Goal: Task Accomplishment & Management: Use online tool/utility

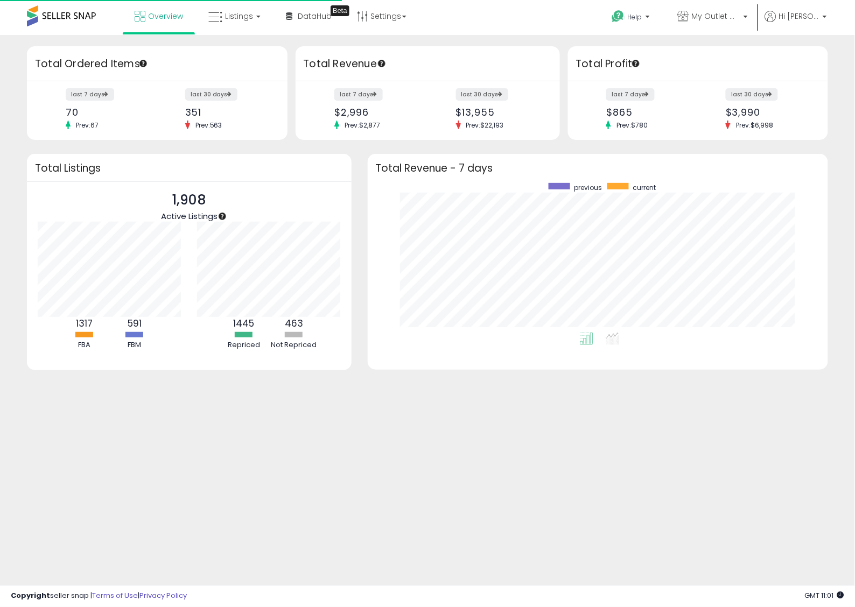
scroll to position [108, 159]
click at [238, 15] on span "Listings" at bounding box center [239, 16] width 28 height 11
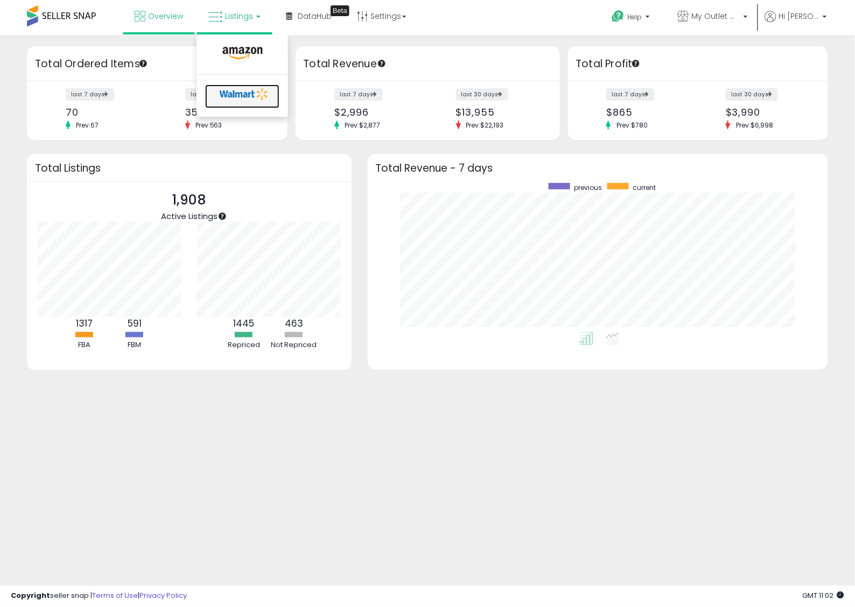
click at [236, 89] on icon at bounding box center [244, 94] width 57 height 16
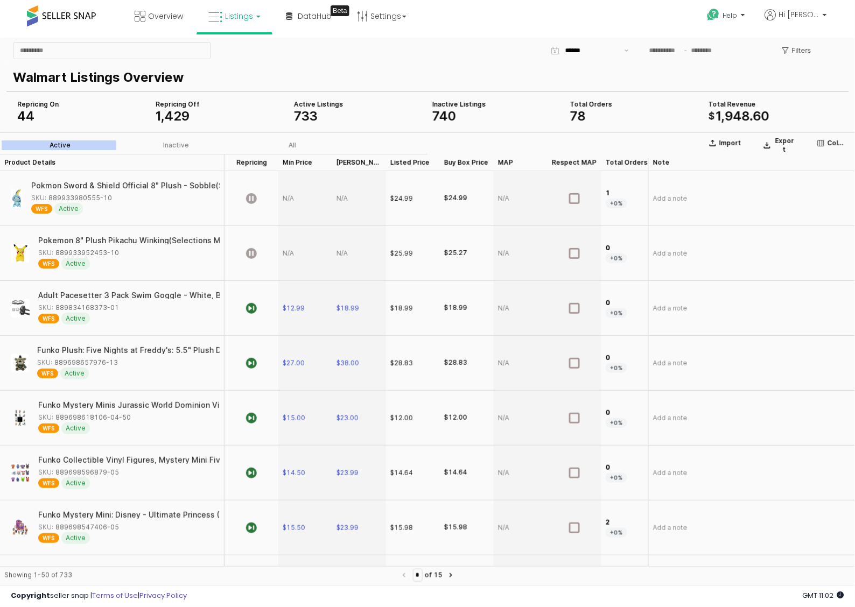
click at [395, 63] on div "Walmart Listings Overview" at bounding box center [427, 76] width 829 height 26
click at [109, 54] on input "App Frame" at bounding box center [111, 50] width 197 height 16
paste input "**********"
type input "**********"
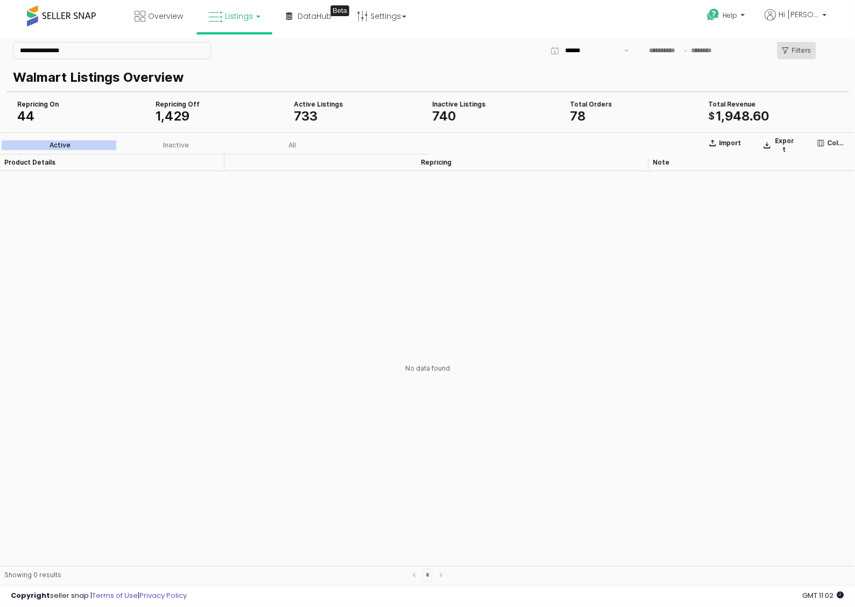
click at [792, 55] on div "Filters" at bounding box center [796, 50] width 29 height 16
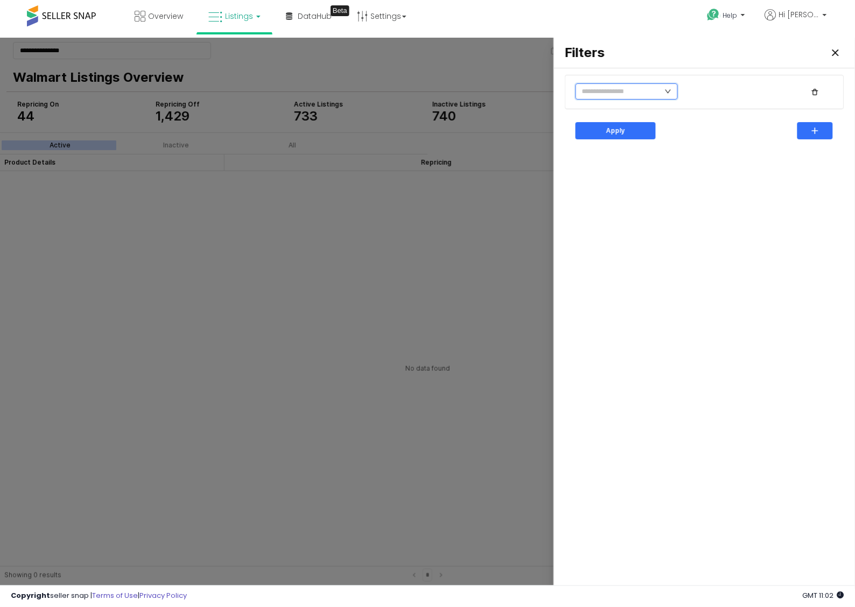
click at [620, 93] on input "text" at bounding box center [626, 91] width 102 height 16
click at [623, 132] on li "Item Status" at bounding box center [612, 130] width 72 height 17
click at [735, 94] on input "text" at bounding box center [733, 91] width 80 height 11
click at [730, 110] on div "Inactive" at bounding box center [734, 113] width 81 height 9
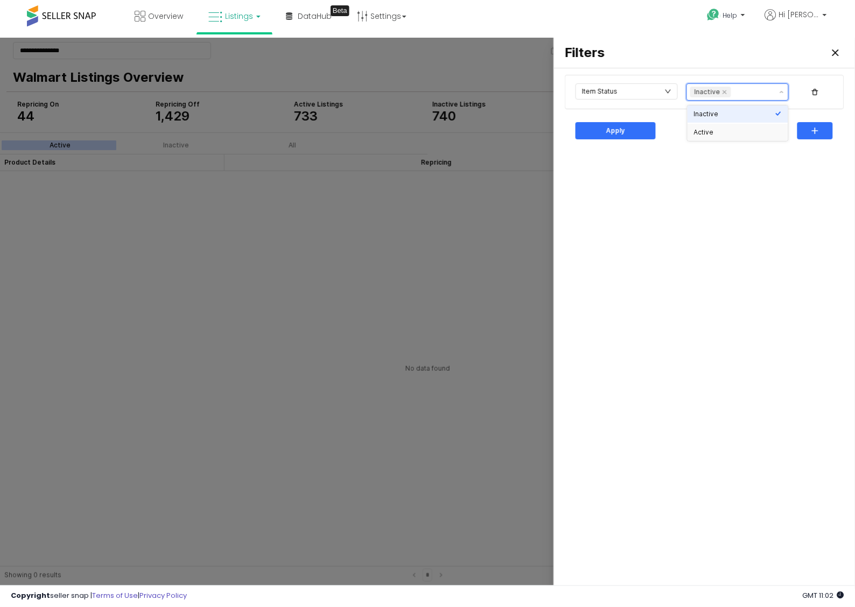
click at [717, 131] on div "Active" at bounding box center [734, 132] width 81 height 9
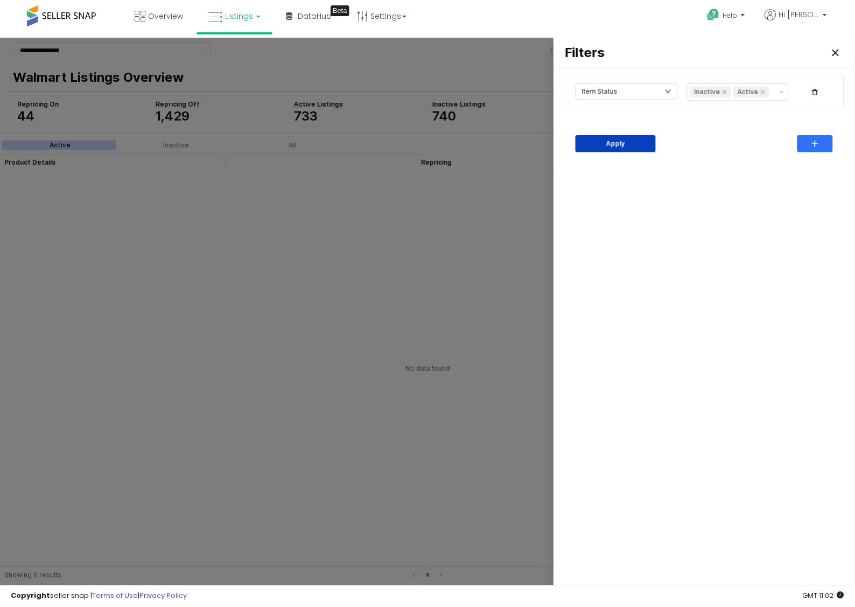
click at [627, 150] on div "Apply" at bounding box center [615, 143] width 71 height 16
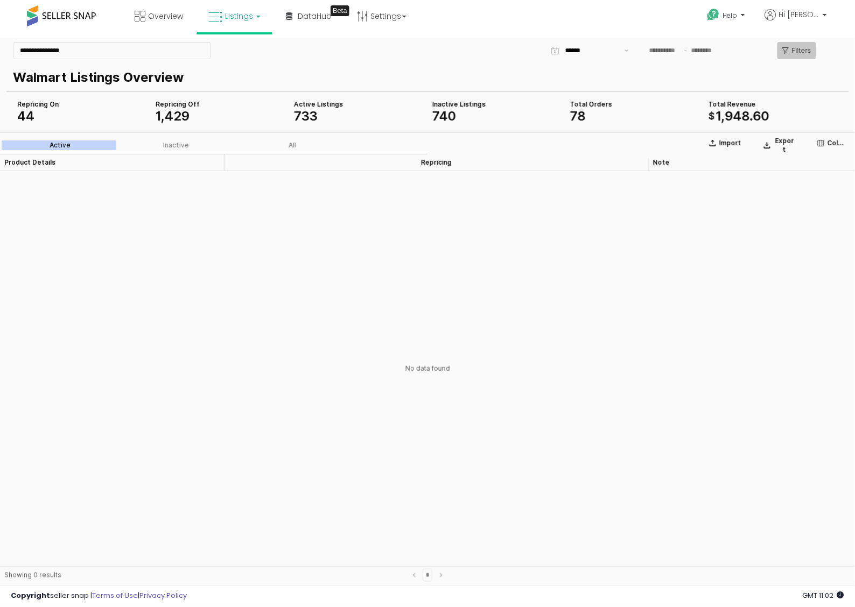
click at [791, 48] on div "Filters" at bounding box center [796, 50] width 29 height 16
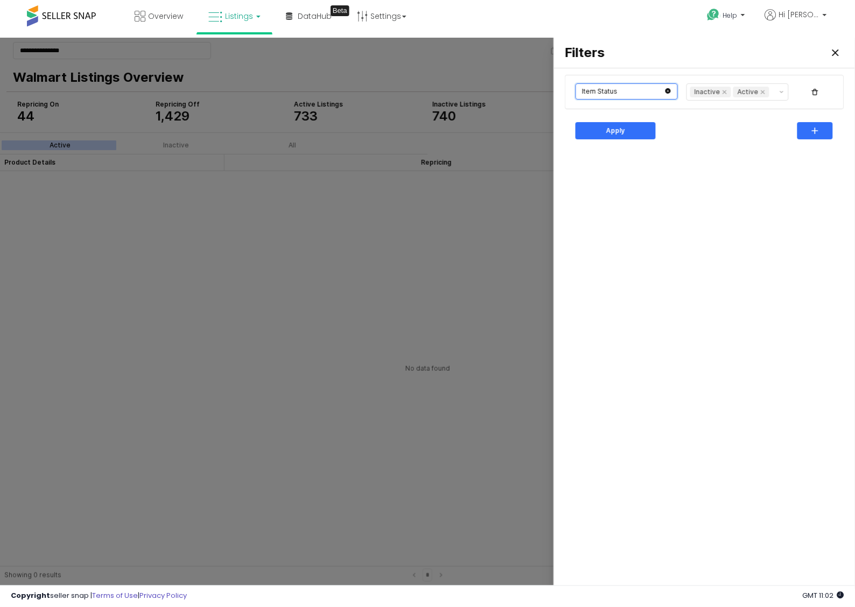
click at [636, 94] on input "text" at bounding box center [626, 91] width 102 height 16
click at [667, 124] on li "No" at bounding box center [678, 129] width 59 height 17
click at [669, 94] on icon "icon: close-circle" at bounding box center [668, 91] width 6 height 6
click at [668, 93] on icon "icon: down" at bounding box center [668, 91] width 6 height 6
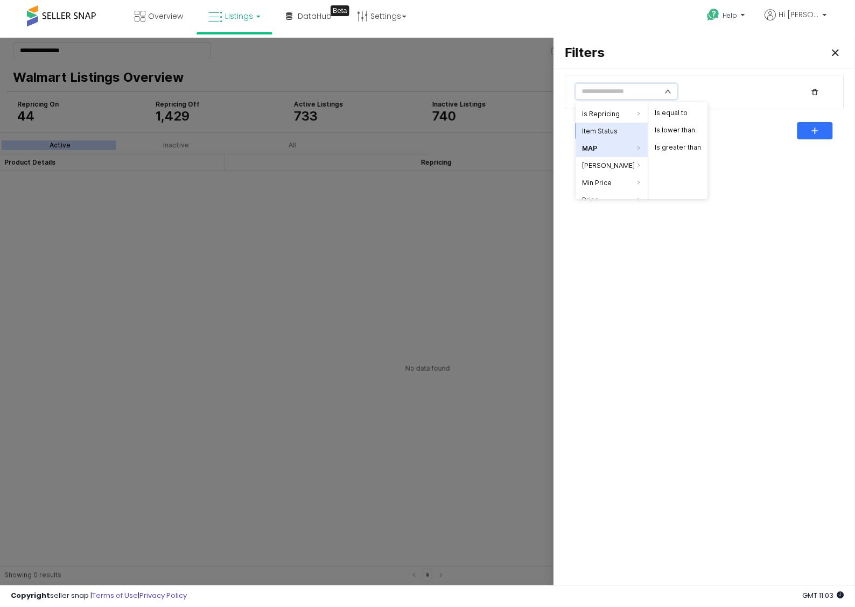
click at [620, 124] on li "Item Status" at bounding box center [612, 130] width 72 height 17
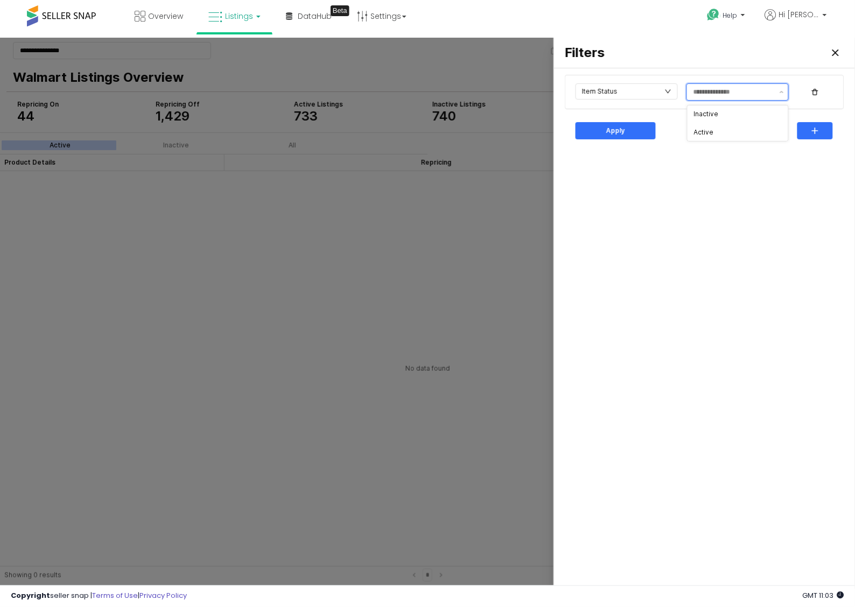
click at [728, 89] on input "text" at bounding box center [733, 91] width 80 height 11
click at [735, 117] on div "Inactive" at bounding box center [734, 113] width 81 height 9
click at [731, 130] on div "Active" at bounding box center [734, 132] width 81 height 9
click at [620, 149] on div "Apply" at bounding box center [704, 130] width 288 height 39
click at [623, 132] on p "Apply" at bounding box center [615, 130] width 19 height 9
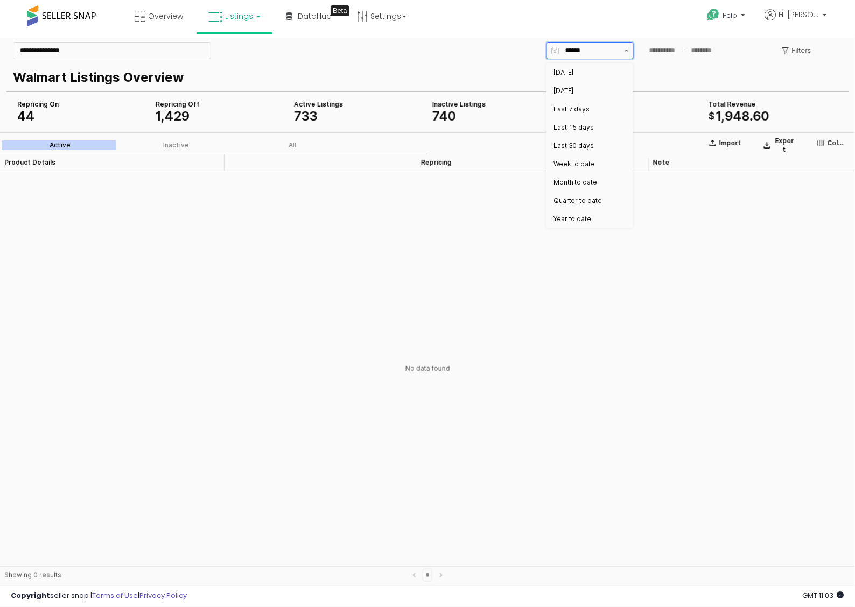
click at [627, 56] on button "Show suggestions" at bounding box center [626, 50] width 13 height 16
click at [581, 103] on div "Last 7 days" at bounding box center [586, 108] width 66 height 11
type input "**********"
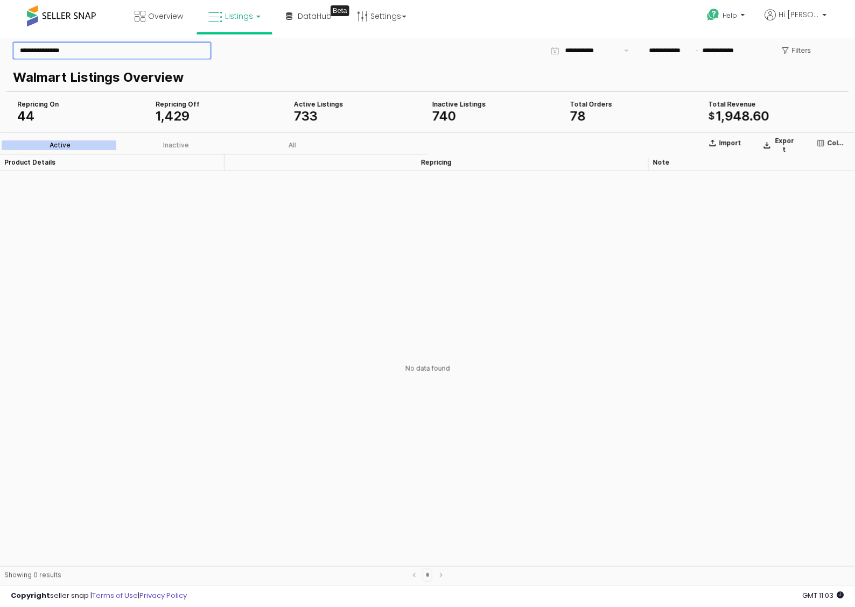
click at [111, 45] on input "**********" at bounding box center [111, 50] width 197 height 16
drag, startPoint x: 120, startPoint y: 51, endPoint x: 68, endPoint y: 57, distance: 52.1
click at [68, 57] on input "**********" at bounding box center [111, 50] width 197 height 16
drag, startPoint x: 111, startPoint y: 53, endPoint x: -101, endPoint y: 60, distance: 212.2
click at [0, 60] on html "**********" at bounding box center [427, 313] width 855 height 552
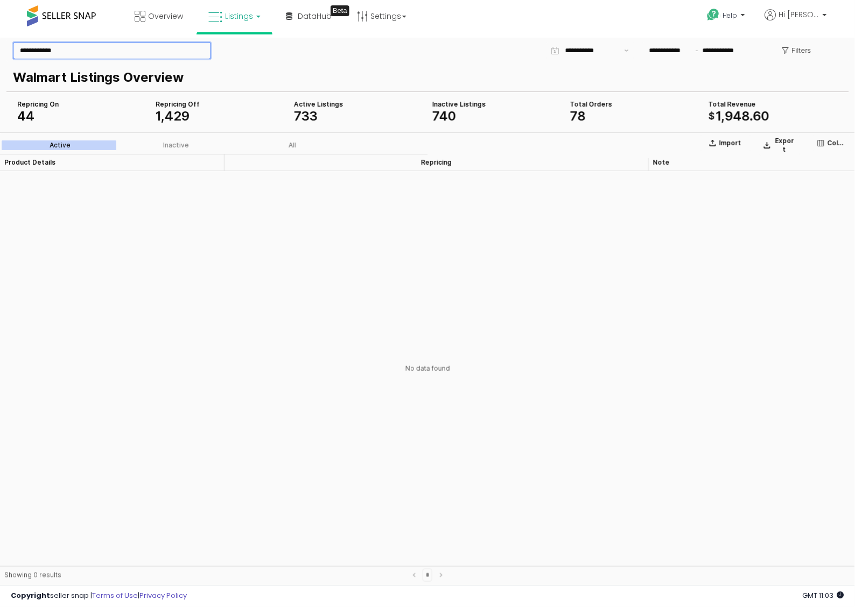
paste input "***"
type input "**********"
click at [306, 145] on label "All" at bounding box center [292, 145] width 116 height 10
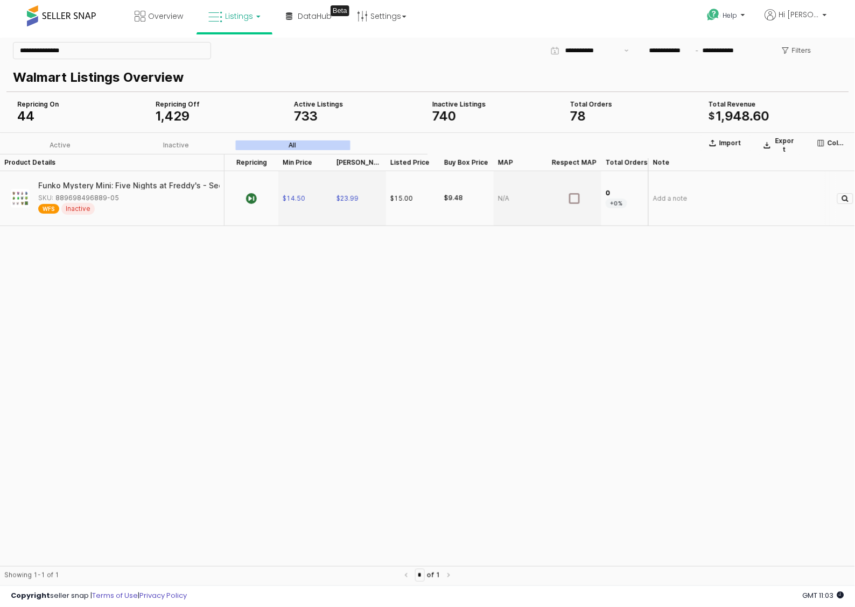
click at [51, 210] on span "WFS" at bounding box center [48, 208] width 21 height 10
click at [85, 208] on span "Inactive" at bounding box center [77, 208] width 33 height 12
click at [111, 183] on div "Funko Mystery Mini: Five Nights at Freddy's - Security Breach" at bounding box center [152, 185] width 229 height 8
click at [111, 183] on div "Funko Mystery Mini: Five Nights at Freddy's - Security Breach" at bounding box center [138, 185] width 229 height 8
click at [36, 191] on div "Funko Mystery Mini: Five Nights at Freddy's - Security Breach SKU: 889698496889…" at bounding box center [111, 198] width 215 height 46
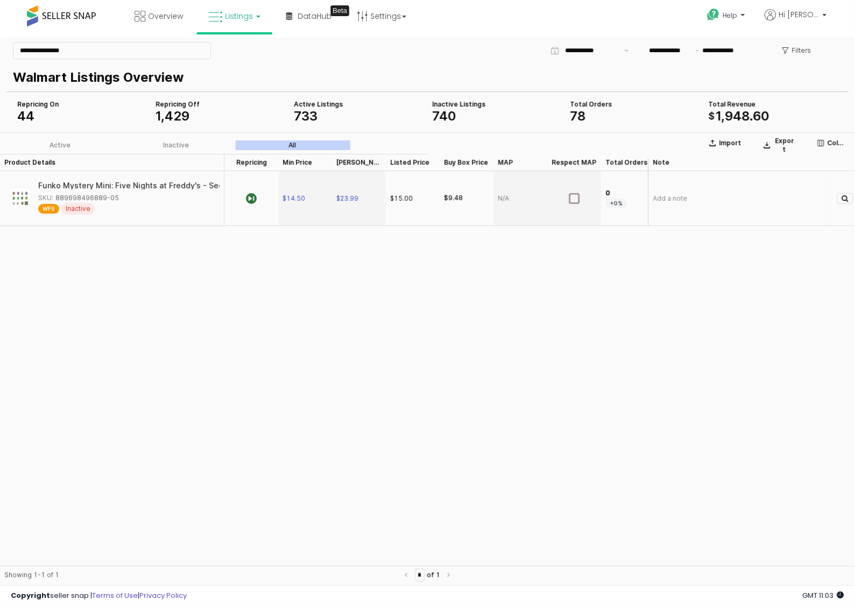
click at [23, 196] on img "App Frame" at bounding box center [20, 197] width 19 height 19
click at [12, 201] on img "App Frame" at bounding box center [20, 197] width 19 height 19
drag, startPoint x: 50, startPoint y: 186, endPoint x: 362, endPoint y: 277, distance: 325.3
click at [362, 277] on div "Product Details Product Details Repricing Repricing Min Price Min Price Max Pri…" at bounding box center [427, 359] width 855 height 412
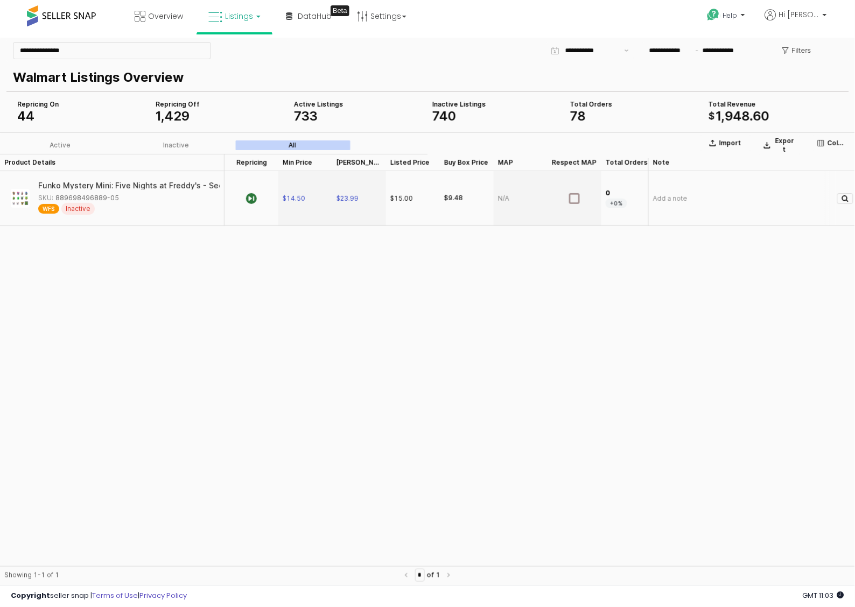
click at [850, 200] on button "Investigate" at bounding box center [845, 198] width 16 height 11
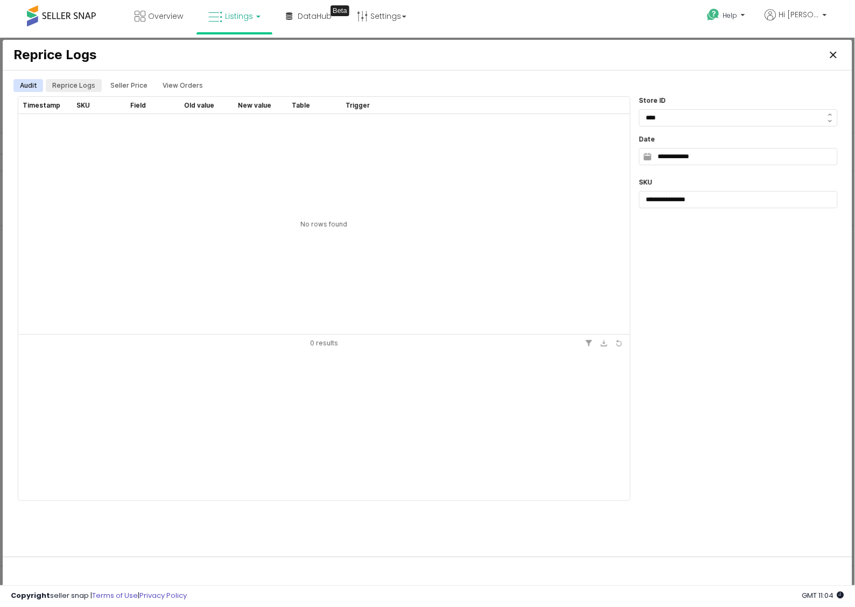
click at [71, 90] on div "Reprice Logs" at bounding box center [73, 85] width 43 height 13
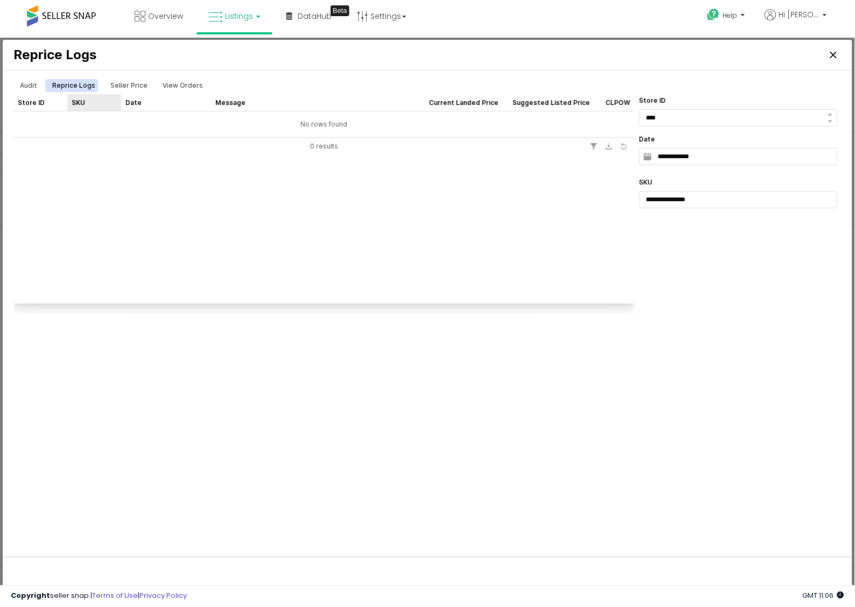
click at [80, 102] on div "SKU SKU" at bounding box center [94, 102] width 54 height 17
click at [129, 83] on div "Seller Price" at bounding box center [128, 85] width 37 height 13
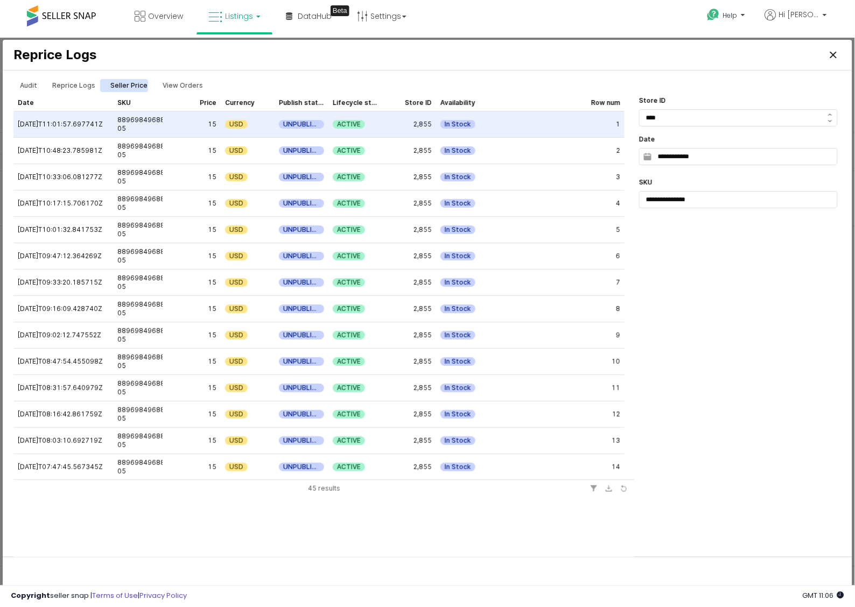
click at [844, 340] on div "Audit Reprice Logs Seller Price View Orders Date Date SKU SKU Price Price Curre…" at bounding box center [427, 360] width 837 height 573
click at [178, 86] on div "View Orders" at bounding box center [183, 85] width 40 height 13
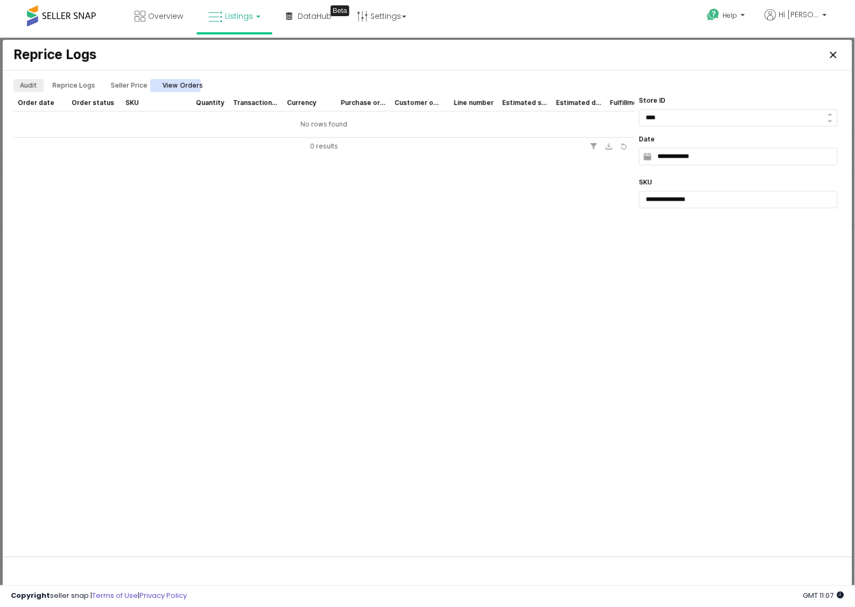
click at [36, 84] on div "Audit" at bounding box center [28, 85] width 17 height 13
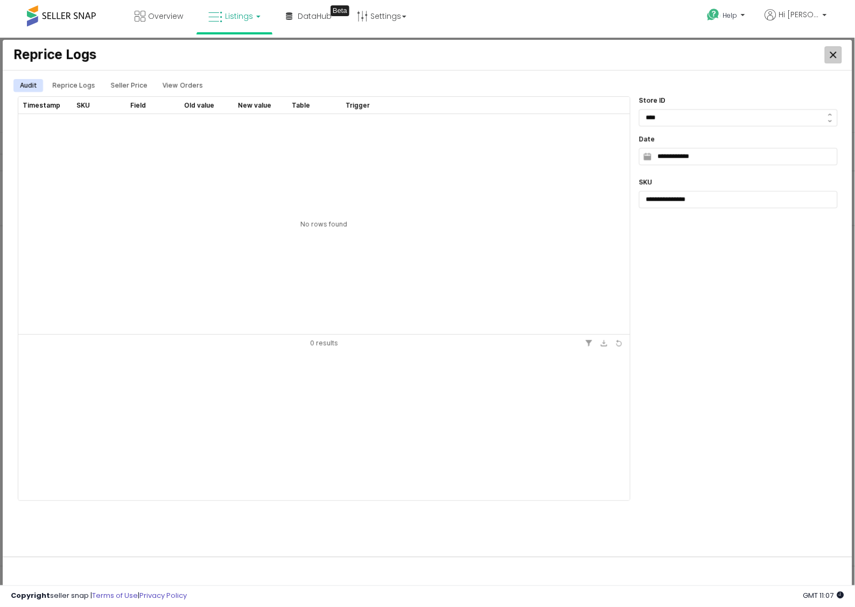
click at [834, 53] on icon "Close" at bounding box center [832, 54] width 6 height 6
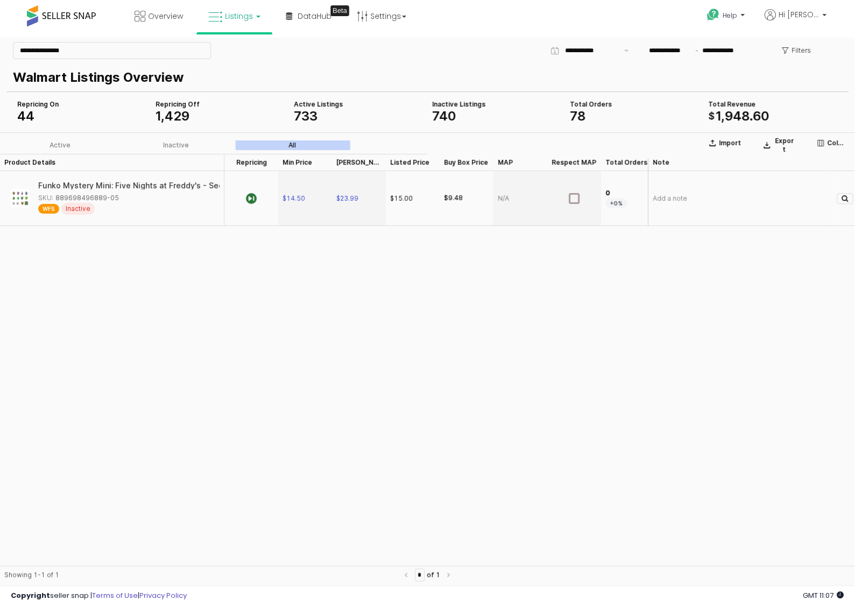
drag, startPoint x: 54, startPoint y: 181, endPoint x: 129, endPoint y: 188, distance: 75.1
click at [129, 188] on div "Funko Mystery Mini: Five Nights at Freddy's - Security Breach" at bounding box center [141, 185] width 229 height 8
click at [153, 182] on div "Funko Mystery Mini: Five Nights at Freddy's - Security Breach" at bounding box center [152, 185] width 229 height 9
drag, startPoint x: 105, startPoint y: 181, endPoint x: 59, endPoint y: 184, distance: 46.4
click at [59, 184] on div "Funko Mystery Mini: Five Nights at Freddy's - Security Breach" at bounding box center [152, 185] width 229 height 9
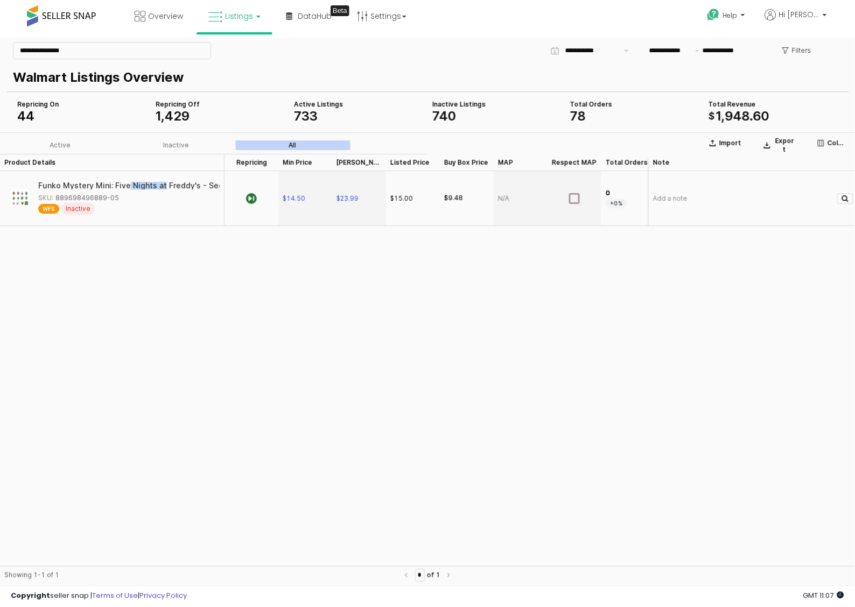
click at [59, 184] on div "Funko Mystery Mini: Five Nights at Freddy's - Security Breach" at bounding box center [119, 185] width 229 height 8
drag, startPoint x: 59, startPoint y: 184, endPoint x: 155, endPoint y: 186, distance: 95.8
click at [155, 186] on div "Funko Mystery Mini: Five Nights at Freddy's - Security Breach" at bounding box center [152, 185] width 229 height 9
click at [100, 179] on div "Funko Mystery Mini: Five Nights at Freddy's - Security Breach SKU: 889698496889…" at bounding box center [111, 198] width 215 height 46
click at [40, 186] on div "Funko Mystery Mini: Five Nights at Freddy's - Security Breach" at bounding box center [140, 185] width 229 height 8
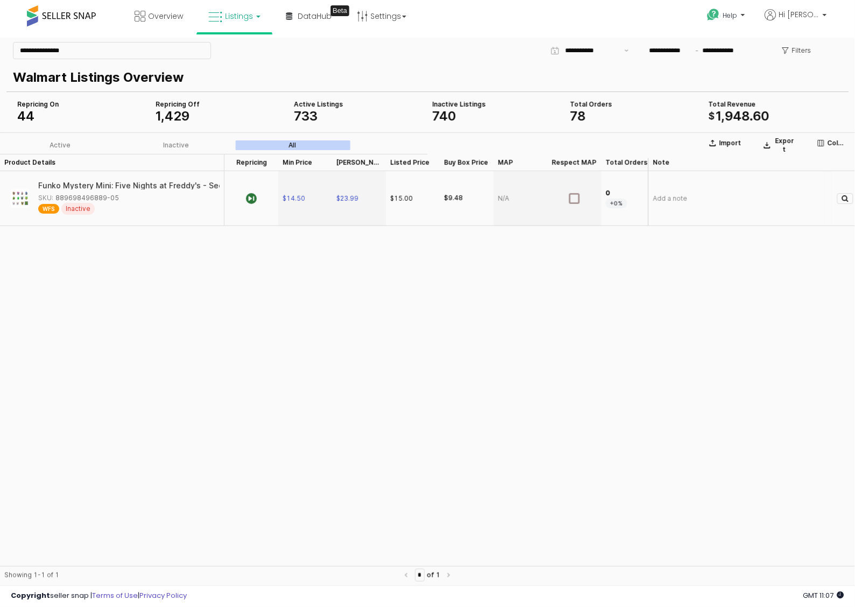
drag, startPoint x: 44, startPoint y: 183, endPoint x: 187, endPoint y: 192, distance: 143.4
click at [187, 192] on div "Funko Mystery Mini: Five Nights at Freddy's - Security Breach SKU: 889698496889…" at bounding box center [125, 197] width 175 height 33
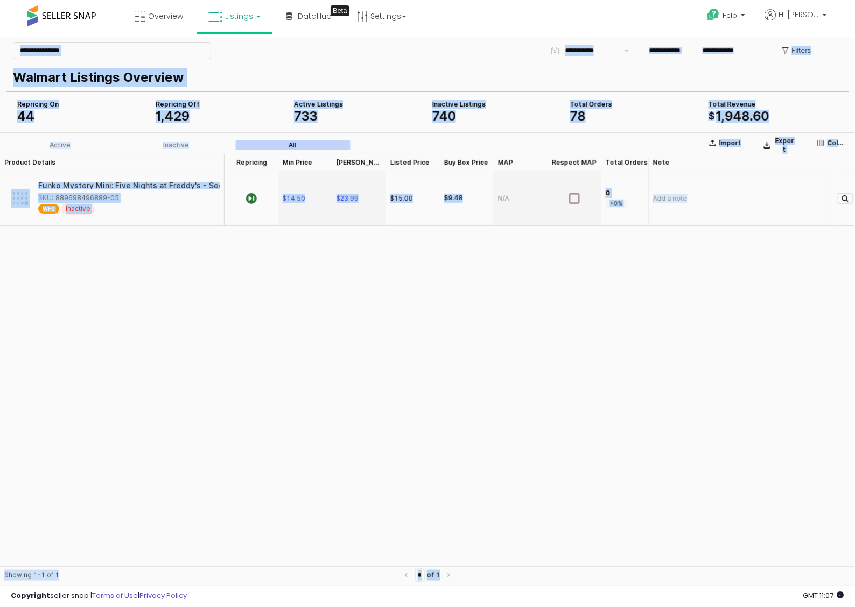
click at [157, 186] on div "Funko Mystery Mini: Five Nights at Freddy's - Security Breach" at bounding box center [108, 185] width 229 height 8
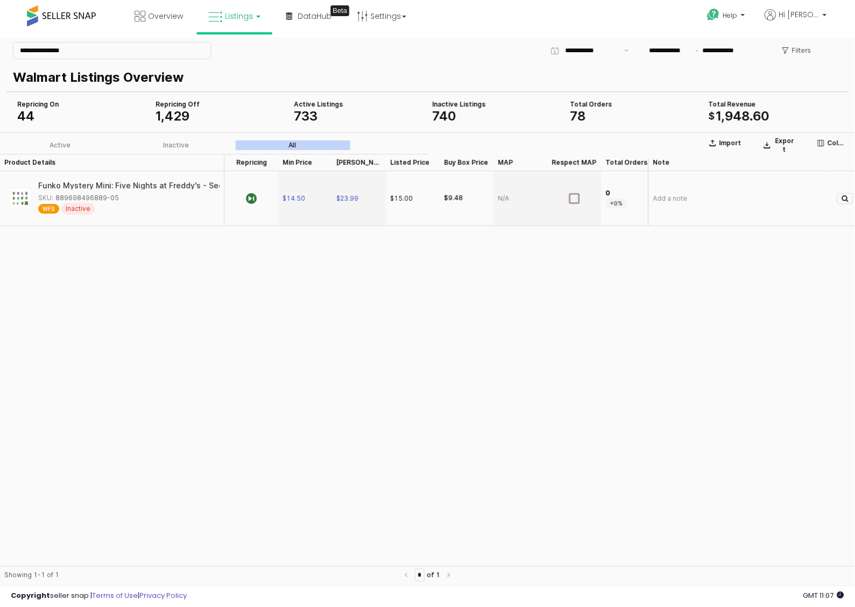
click at [41, 182] on div "Funko Mystery Mini: Five Nights at Freddy's - Security Breach" at bounding box center [152, 185] width 229 height 8
drag, startPoint x: 179, startPoint y: 186, endPoint x: 12, endPoint y: 183, distance: 167.4
click at [12, 183] on div "Funko Mystery Mini: Five Nights at Freddy's - Security Breach SKU: 889698496889…" at bounding box center [111, 198] width 215 height 46
drag, startPoint x: 188, startPoint y: 188, endPoint x: 89, endPoint y: 178, distance: 100.0
click at [89, 178] on div "Funko Mystery Mini: Five Nights at Freddy's - Security Breach SKU: 889698496889…" at bounding box center [111, 198] width 215 height 46
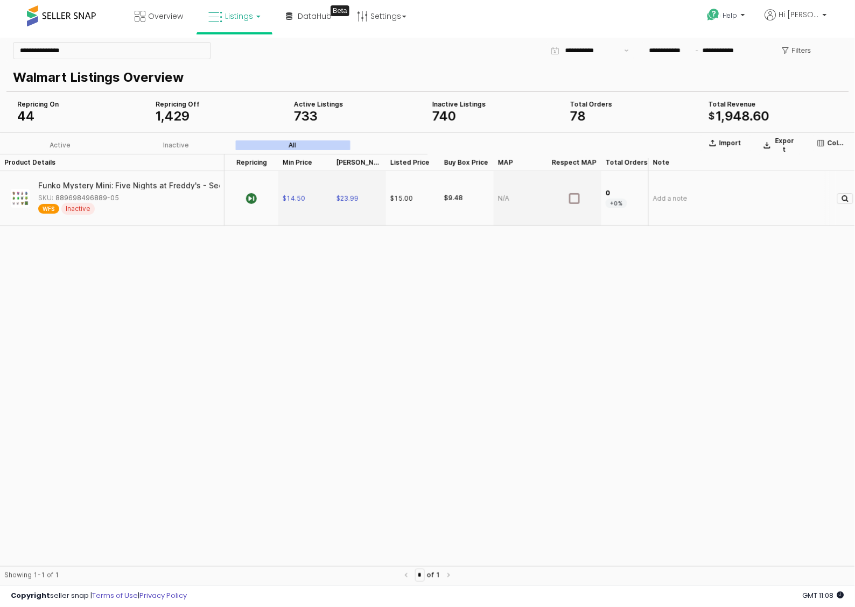
drag, startPoint x: 200, startPoint y: 188, endPoint x: 83, endPoint y: 182, distance: 116.4
click at [83, 182] on div "Funko Mystery Mini: Five Nights at Freddy's - Security Breach" at bounding box center [143, 185] width 229 height 8
drag, startPoint x: 88, startPoint y: 180, endPoint x: 31, endPoint y: 179, distance: 56.5
click at [31, 179] on div "Funko Mystery Mini: Five Nights at Freddy's - Security Breach SKU: 889698496889…" at bounding box center [111, 198] width 215 height 46
drag, startPoint x: 185, startPoint y: 185, endPoint x: 14, endPoint y: 181, distance: 170.7
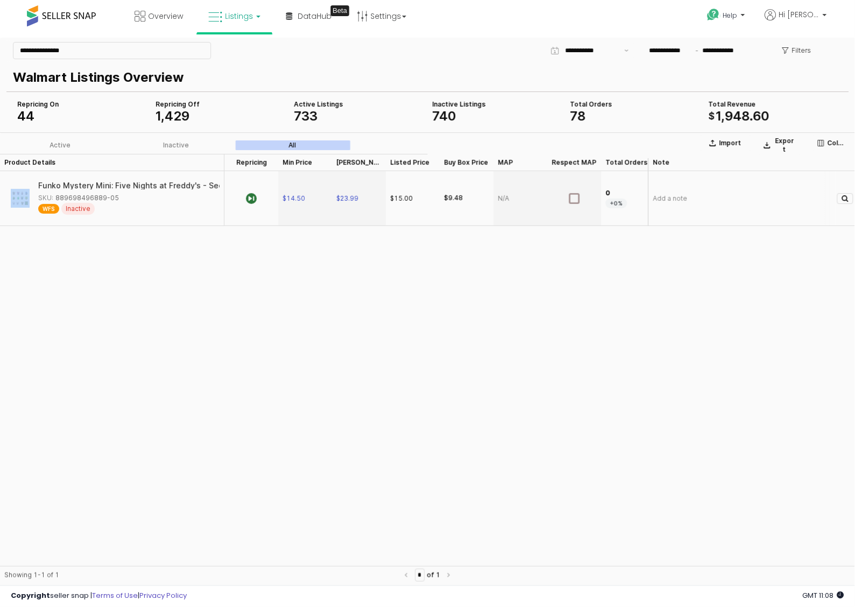
click at [14, 181] on div "Funko Mystery Mini: Five Nights at Freddy's - Security Breach SKU: 889698496889…" at bounding box center [111, 198] width 215 height 46
copy div "Funko Mystery Mini: Five Nights at Freddy's - Secu"
click at [144, 202] on div "SKU: 889698496889-05" at bounding box center [125, 198] width 175 height 10
drag, startPoint x: 117, startPoint y: 196, endPoint x: 55, endPoint y: 199, distance: 61.9
click at [55, 199] on div "SKU: 889698496889-05" at bounding box center [125, 198] width 175 height 10
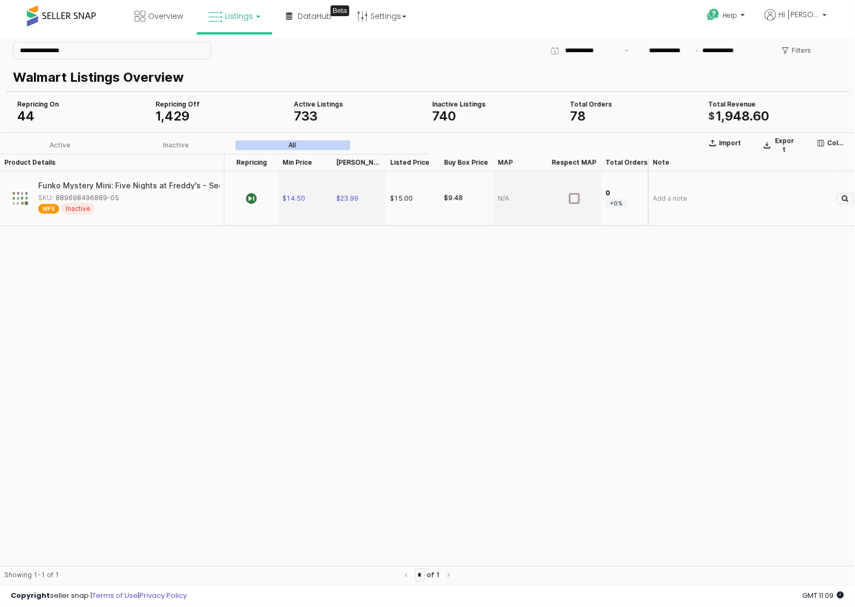
click at [77, 199] on div "SKU: 889698496889-05" at bounding box center [78, 198] width 81 height 10
click at [117, 198] on div "SKU: 889698496889-05" at bounding box center [125, 198] width 175 height 10
click at [114, 197] on div "SKU: 889698496889-05" at bounding box center [125, 198] width 175 height 10
copy div "889698496889-05"
click at [844, 196] on icon "Investigate" at bounding box center [845, 197] width 6 height 6
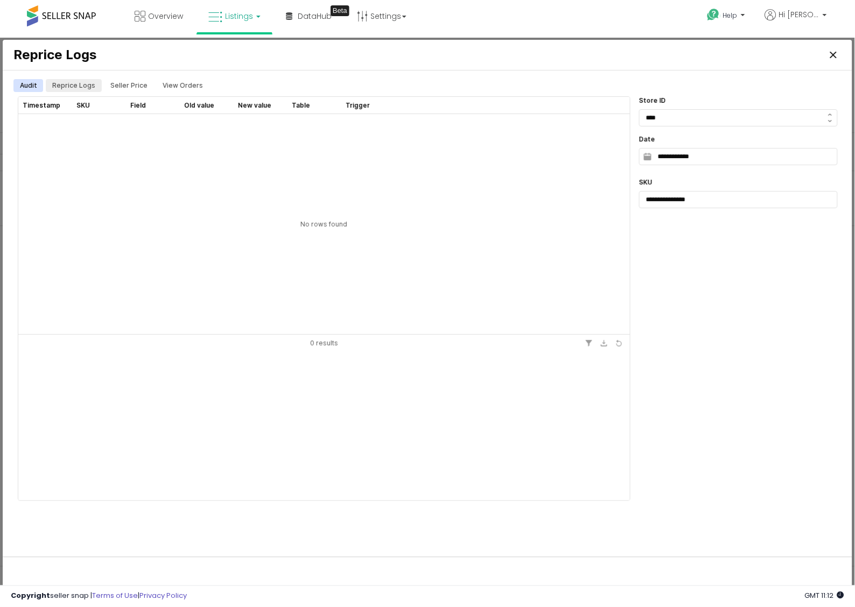
click at [66, 81] on div "Reprice Logs" at bounding box center [73, 85] width 43 height 13
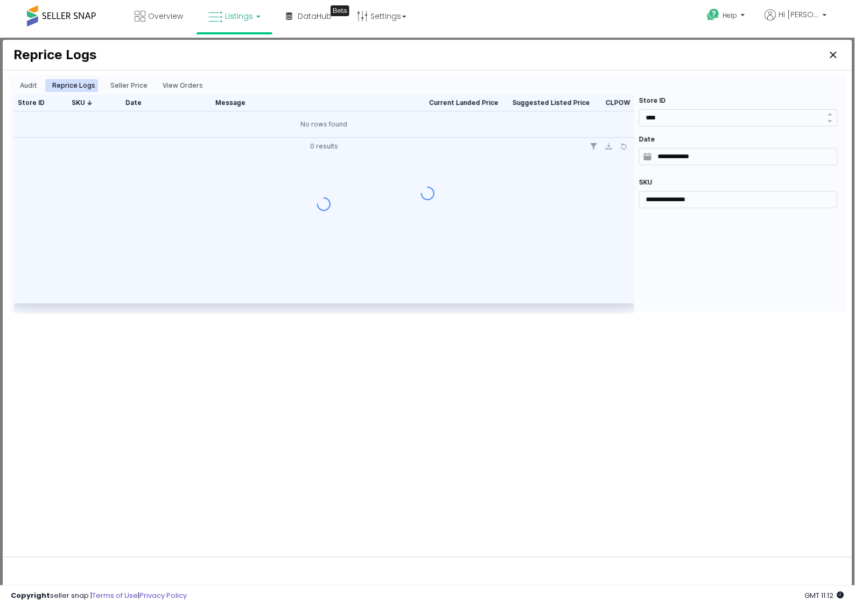
drag, startPoint x: 116, startPoint y: 92, endPoint x: 131, endPoint y: 83, distance: 16.9
click at [118, 89] on div at bounding box center [427, 192] width 837 height 237
click at [131, 83] on div at bounding box center [427, 192] width 837 height 237
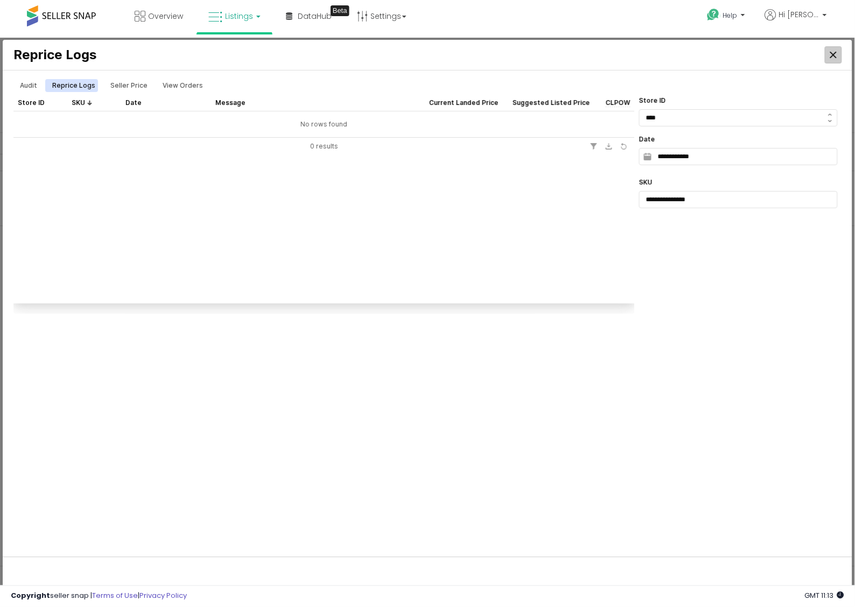
click at [828, 54] on div "Close" at bounding box center [833, 54] width 16 height 16
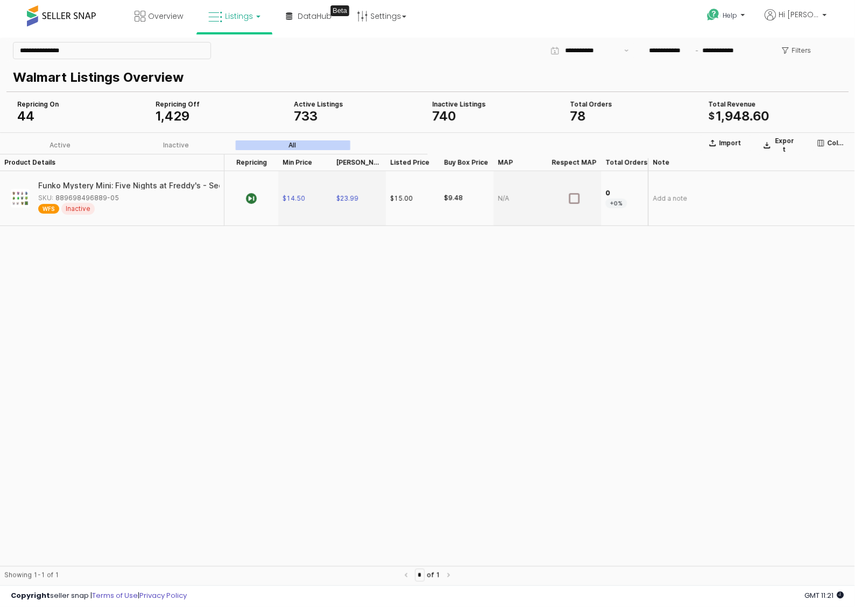
click at [841, 43] on div "Filters" at bounding box center [806, 50] width 80 height 22
